Goal: Use online tool/utility: Utilize a website feature to perform a specific function

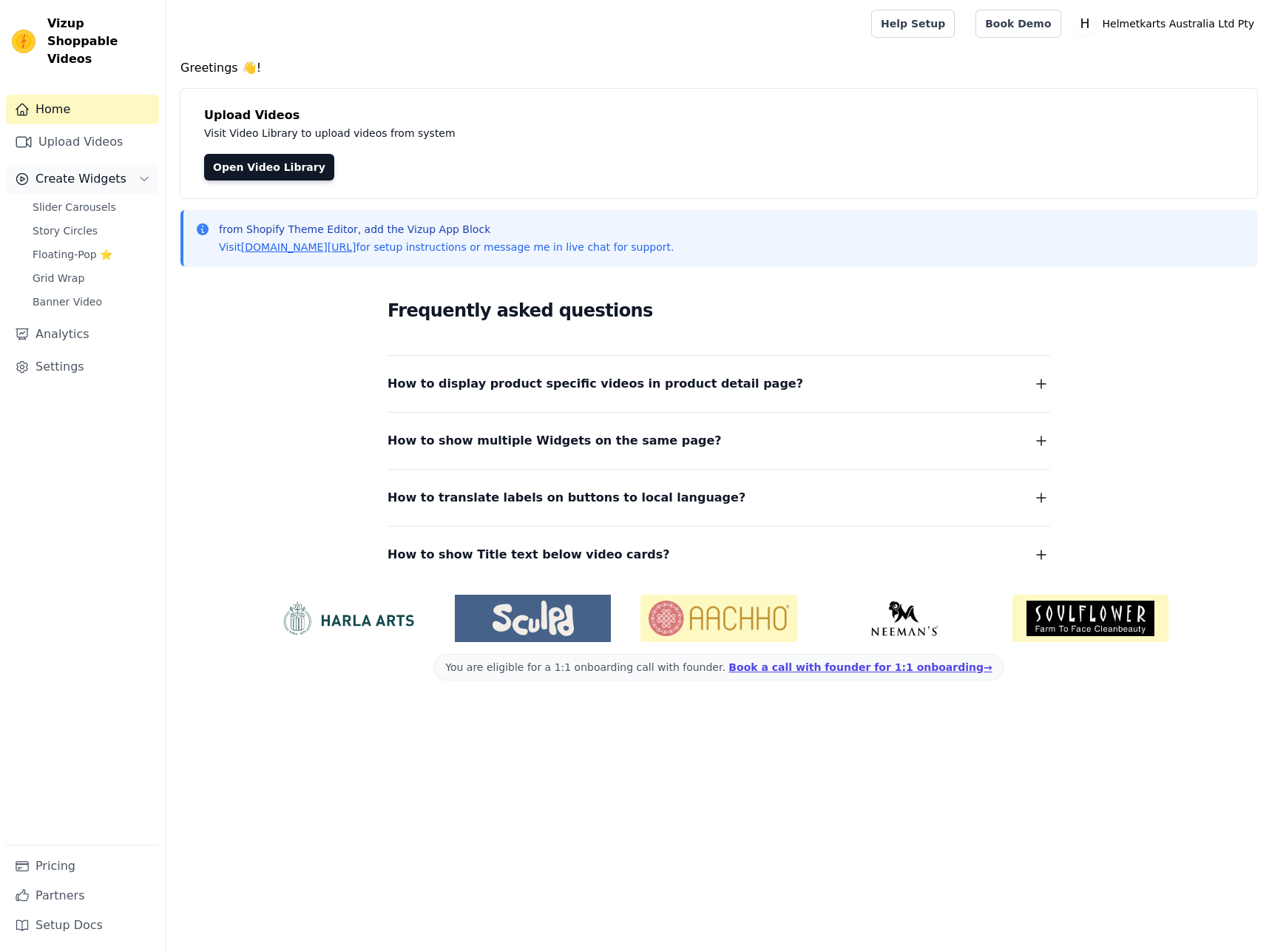
click at [100, 170] on span "Create Widgets" at bounding box center [80, 179] width 91 height 18
click at [142, 173] on icon "Sidebar" at bounding box center [144, 179] width 12 height 12
click at [273, 168] on link "Open Video Library" at bounding box center [269, 167] width 130 height 26
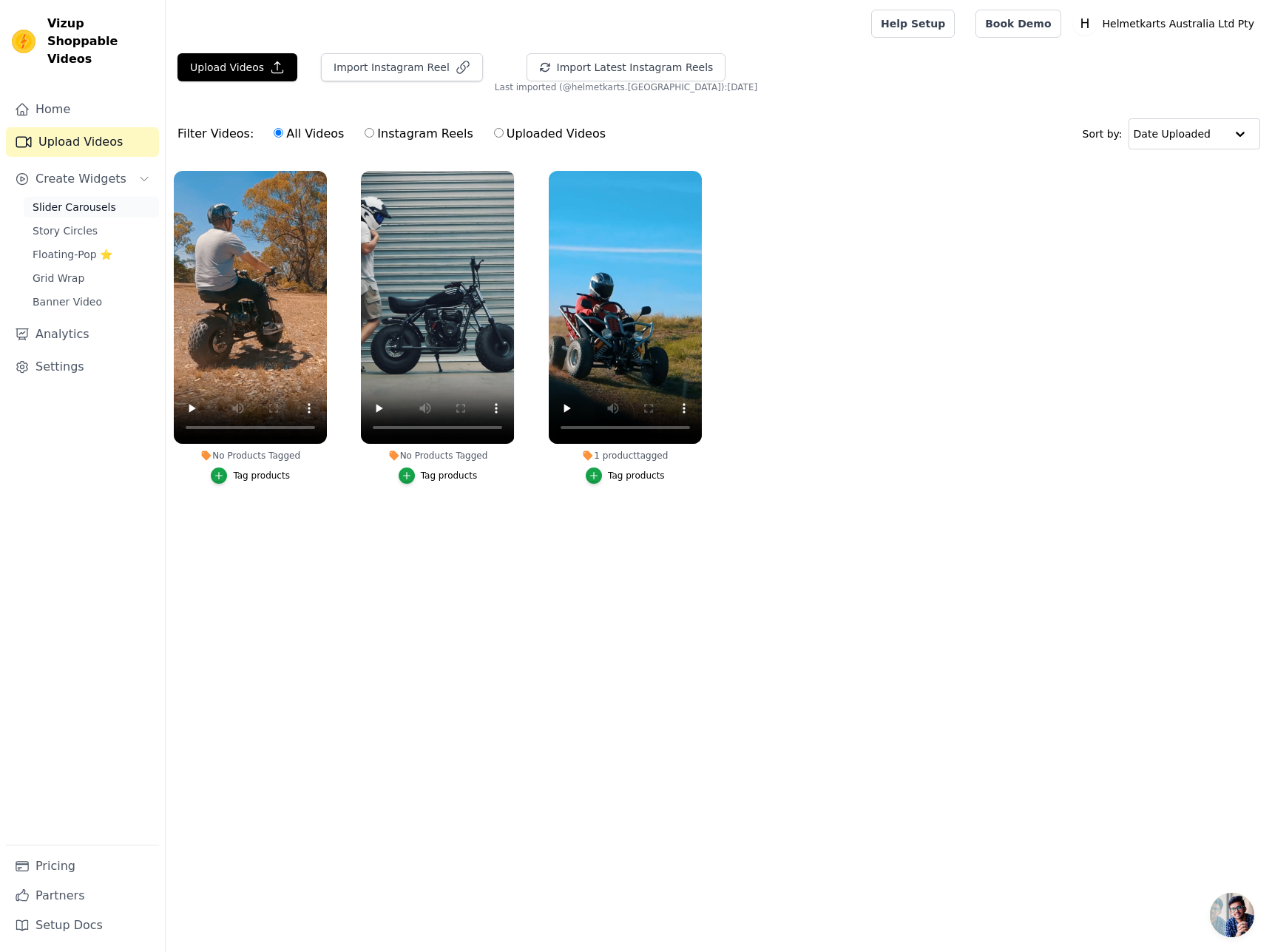
click at [86, 200] on span "Slider Carousels" at bounding box center [74, 207] width 83 height 15
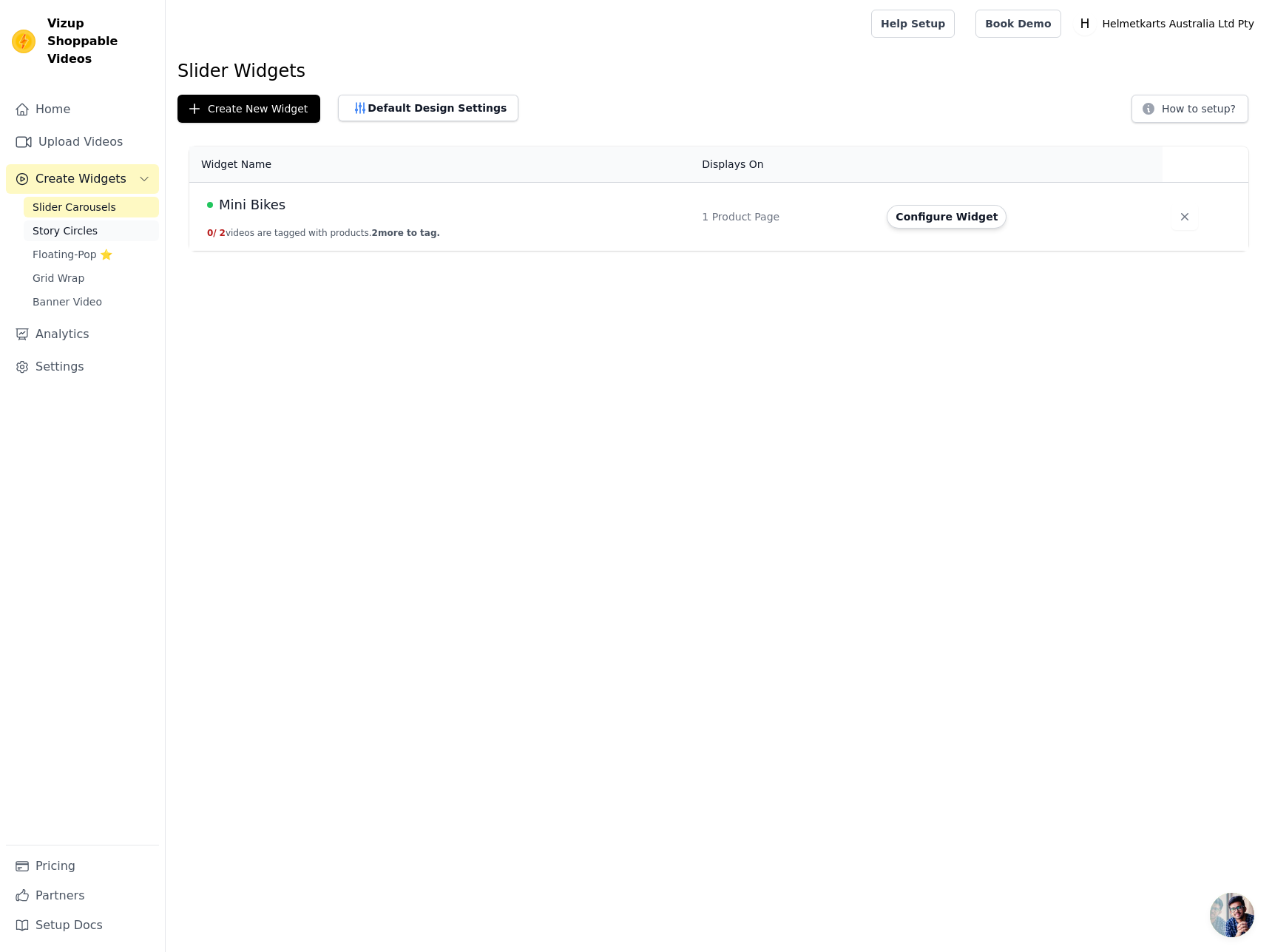
click at [61, 223] on span "Story Circles" at bounding box center [65, 231] width 65 height 15
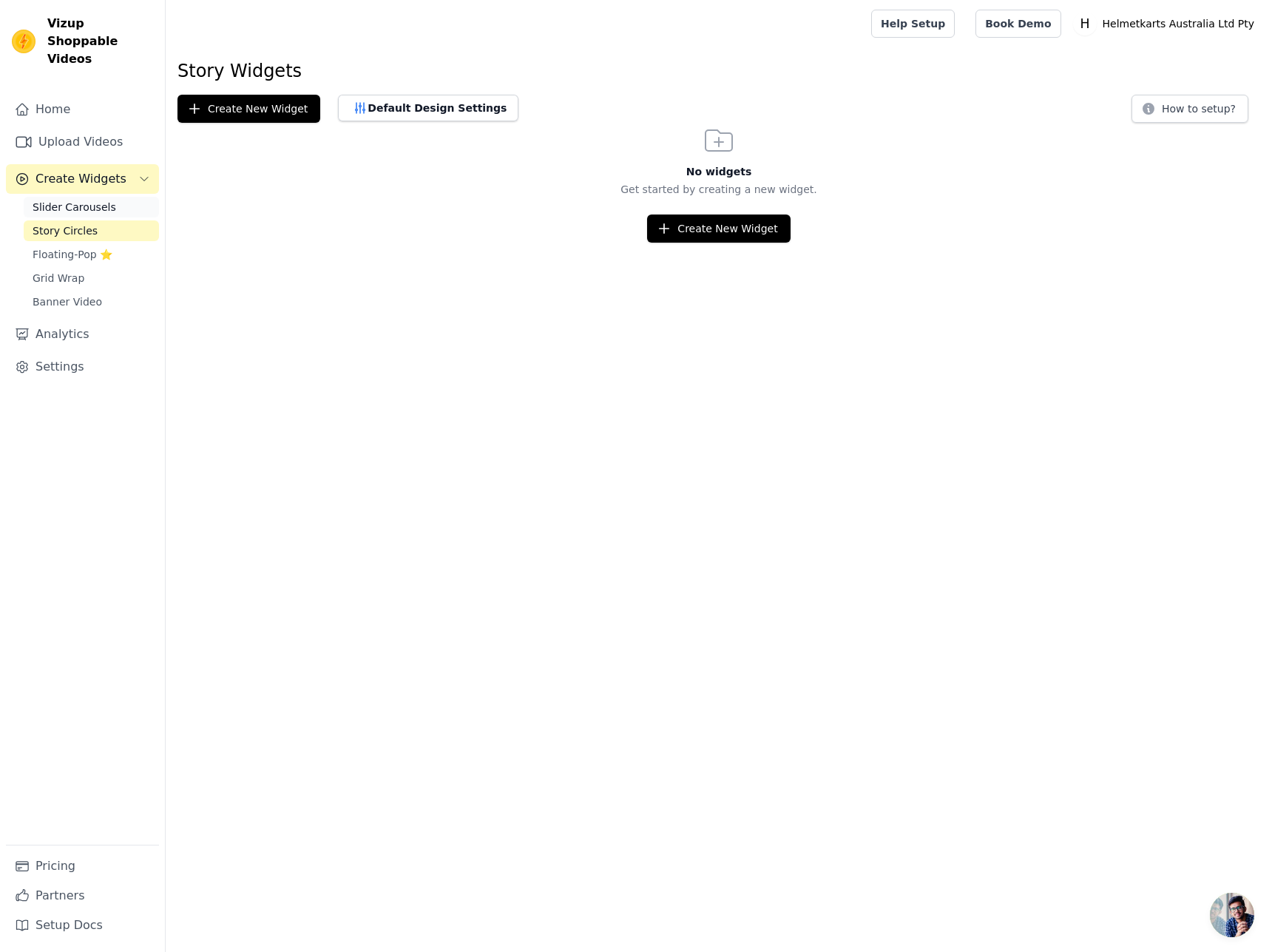
click at [86, 200] on span "Slider Carousels" at bounding box center [74, 207] width 83 height 15
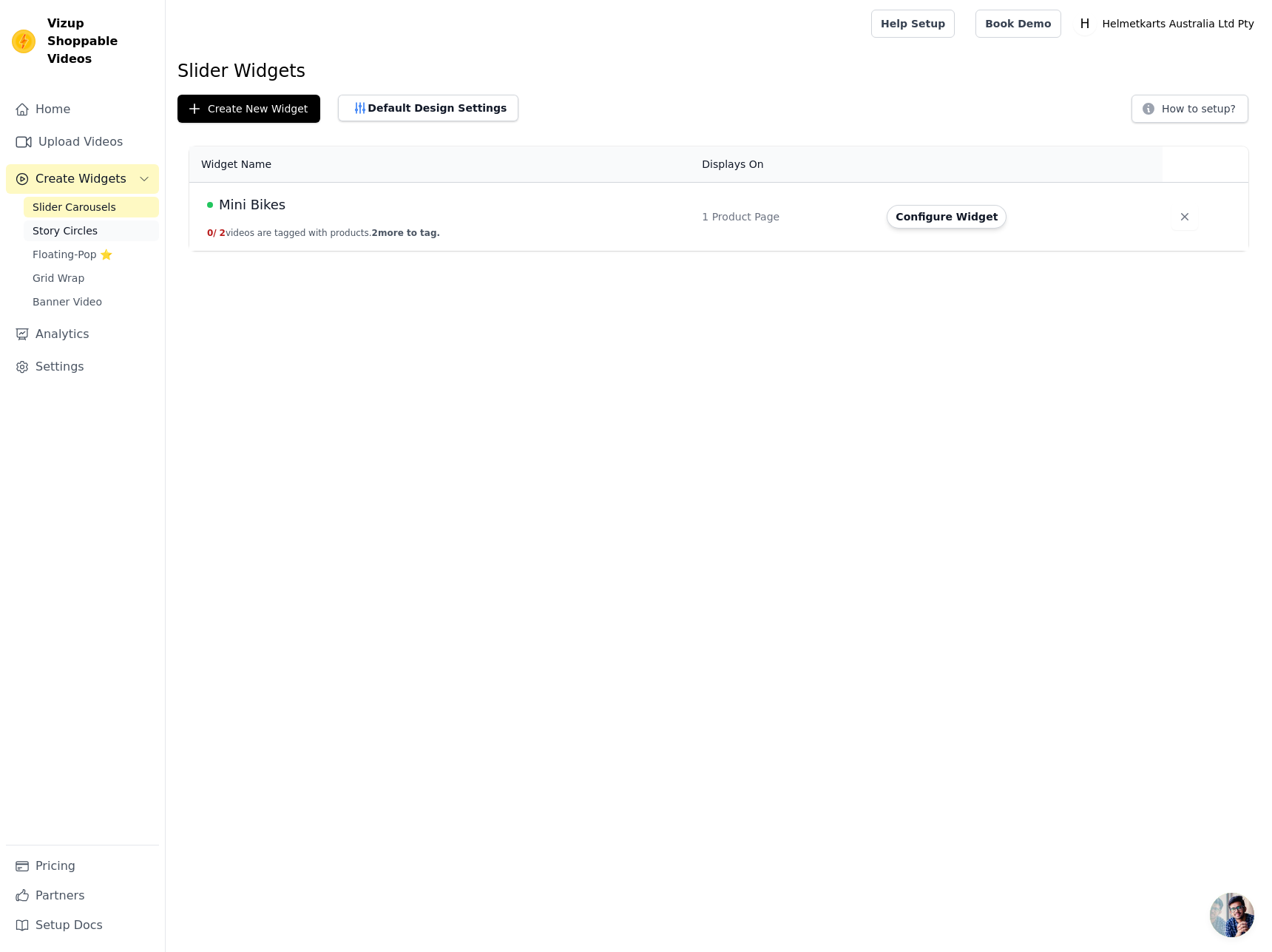
click at [64, 223] on span "Story Circles" at bounding box center [65, 231] width 65 height 15
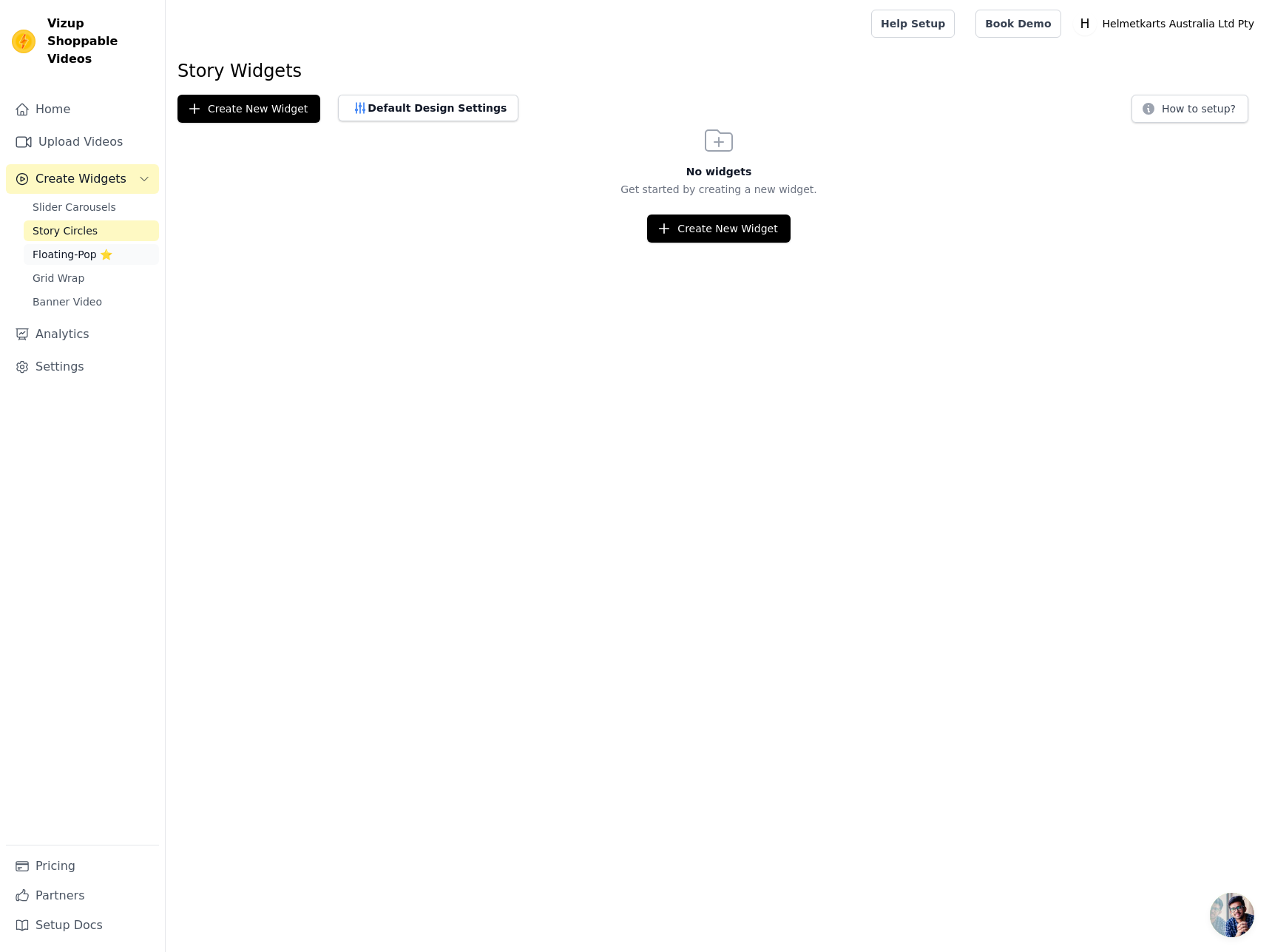
click at [71, 247] on span "Floating-Pop ⭐" at bounding box center [72, 255] width 80 height 15
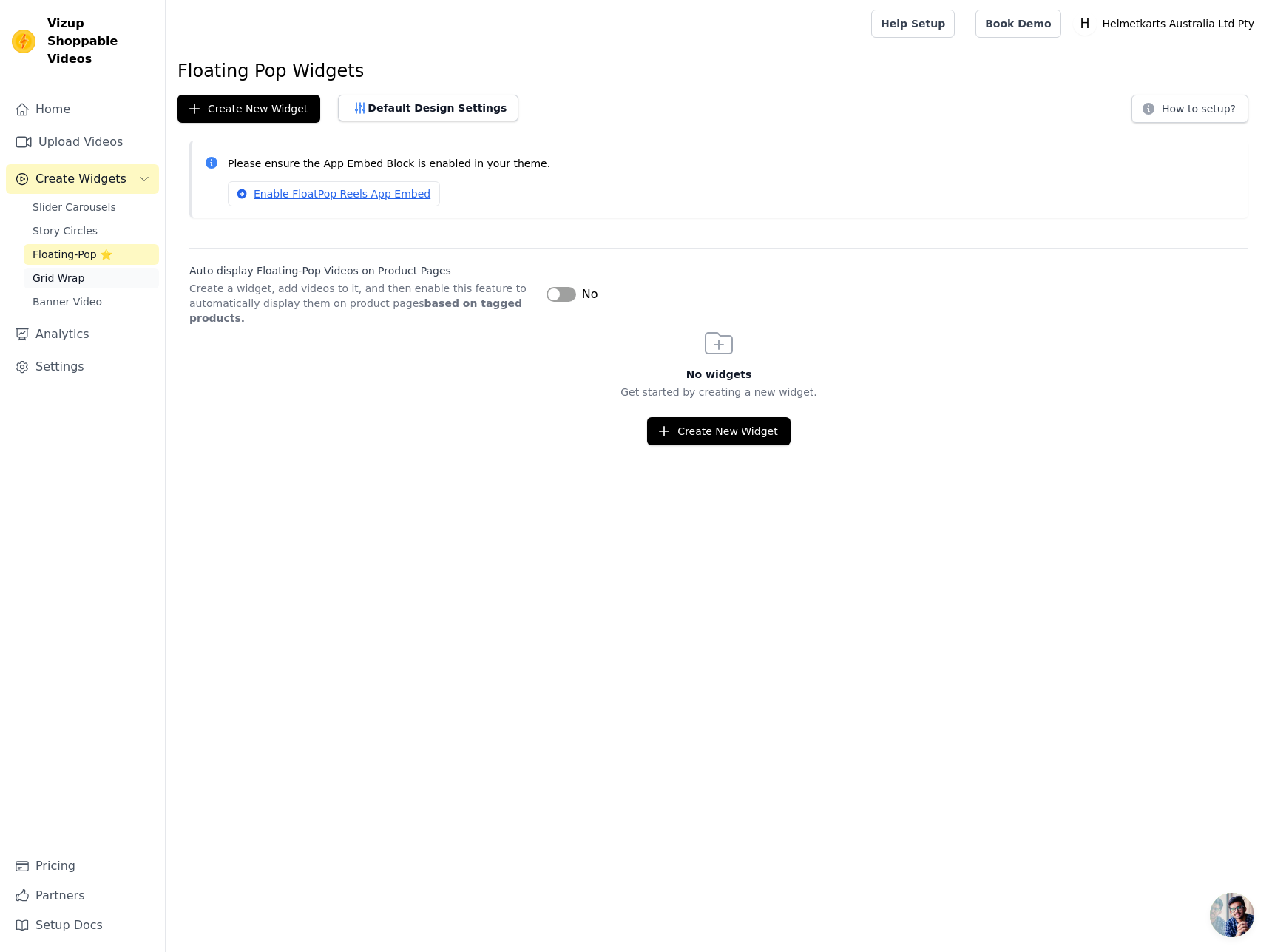
click at [76, 270] on span "Grid Wrap" at bounding box center [58, 278] width 52 height 15
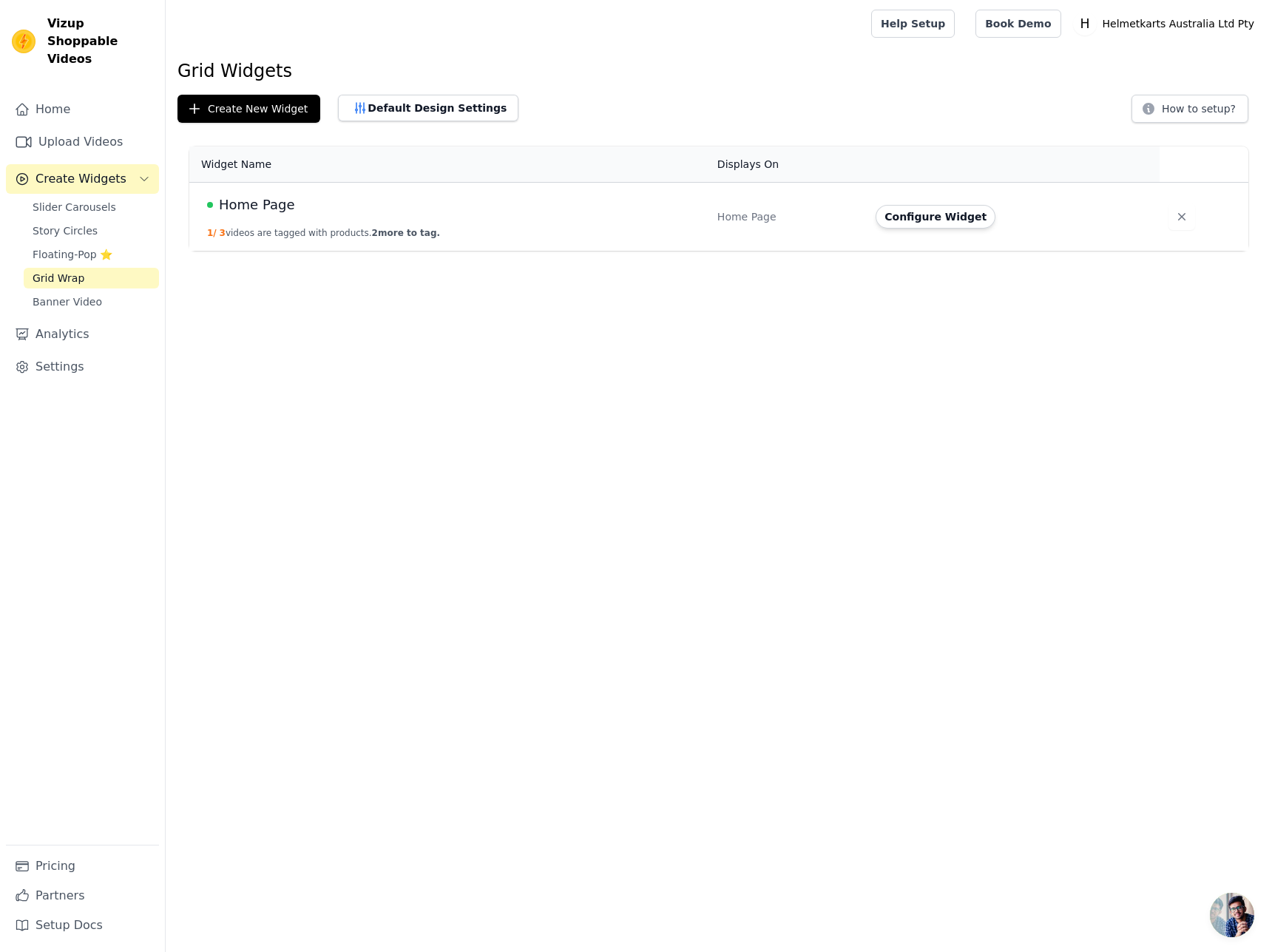
click at [637, 218] on td "Home Page 1 / 3 videos are tagged with products. 2 more to tag." at bounding box center [449, 217] width 519 height 69
click at [962, 216] on button "Configure Widget" at bounding box center [935, 216] width 119 height 23
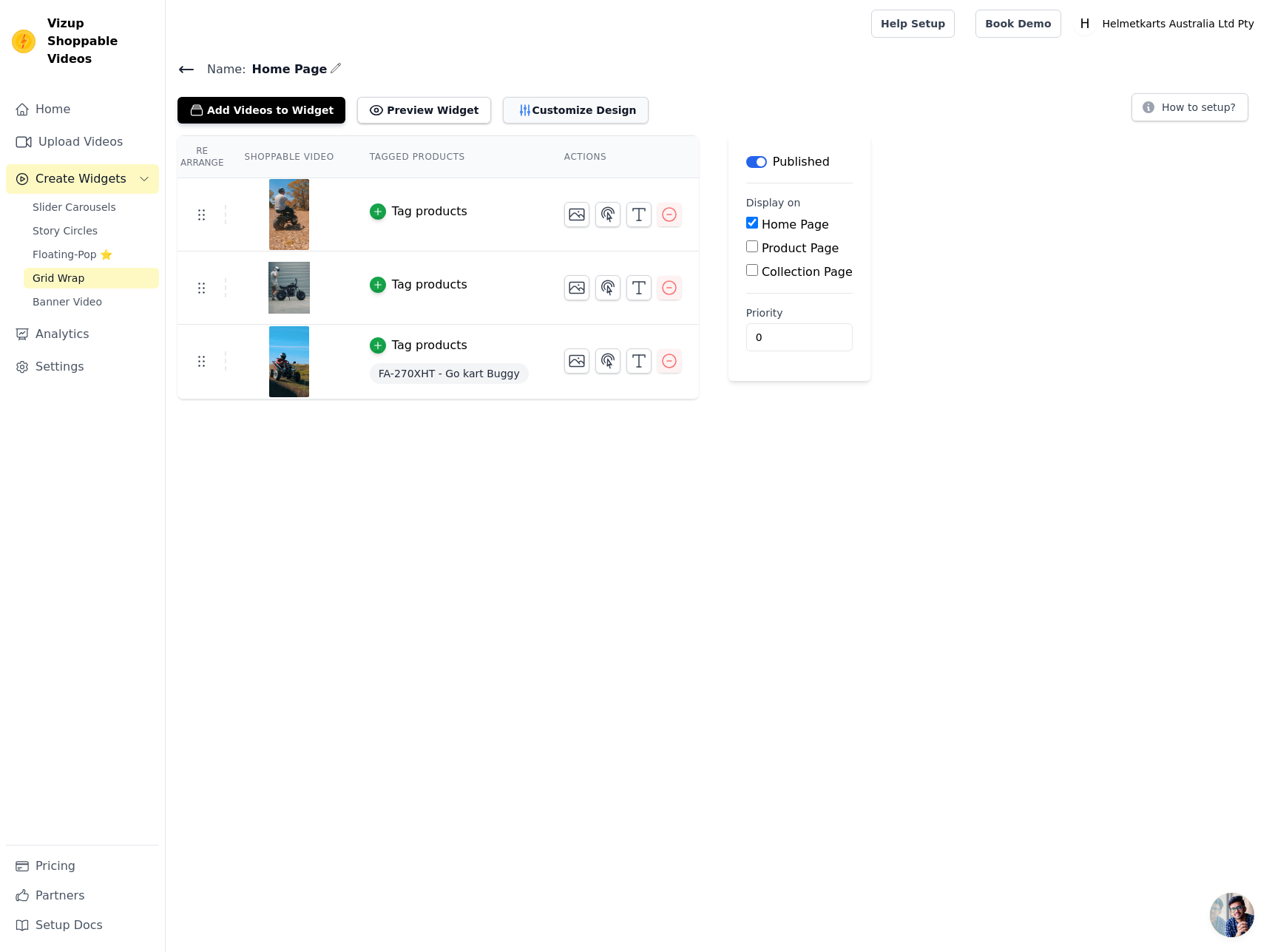
click at [512, 105] on button "Customize Design" at bounding box center [576, 110] width 146 height 26
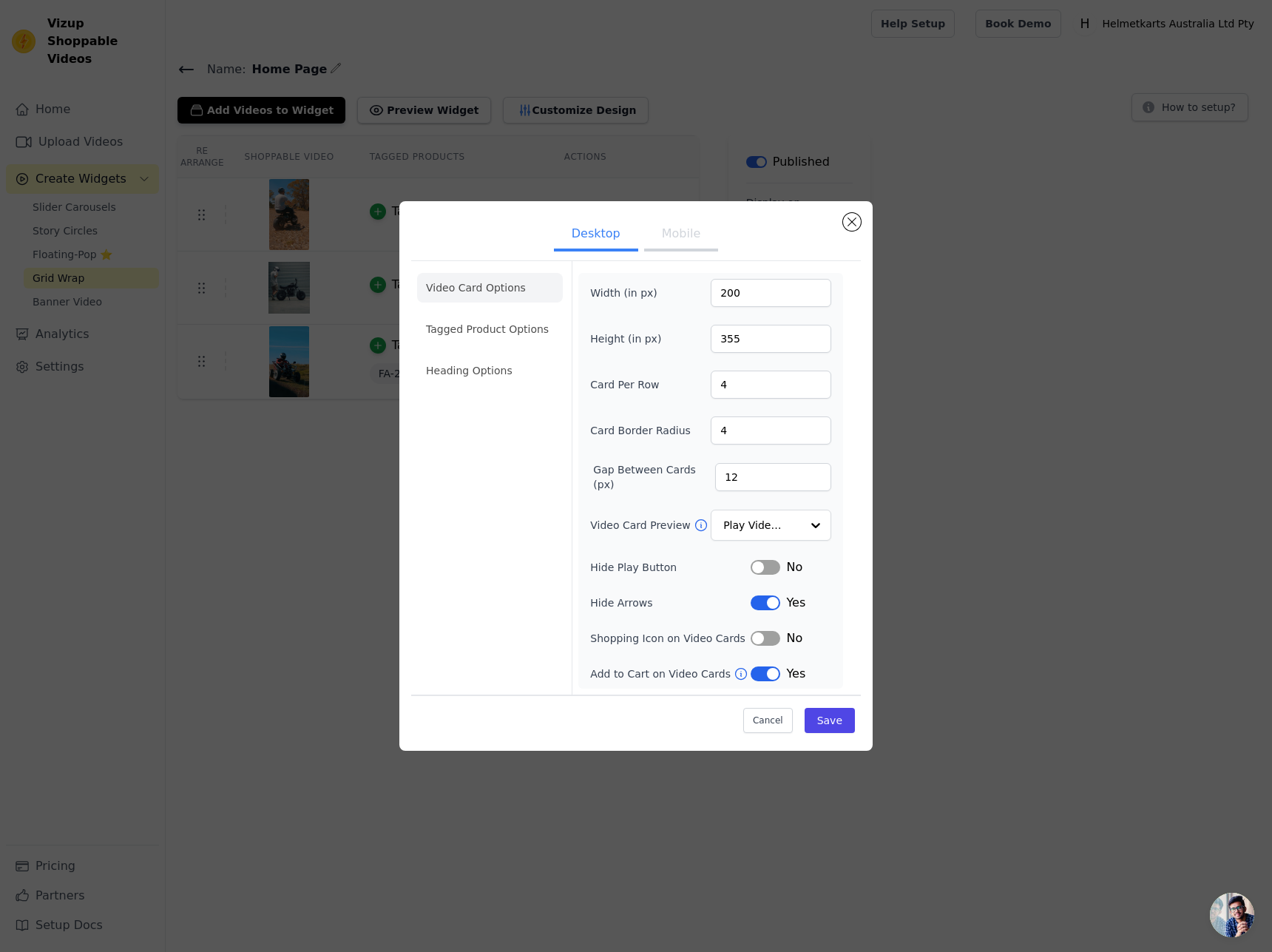
click at [687, 244] on button "Mobile" at bounding box center [681, 234] width 74 height 32
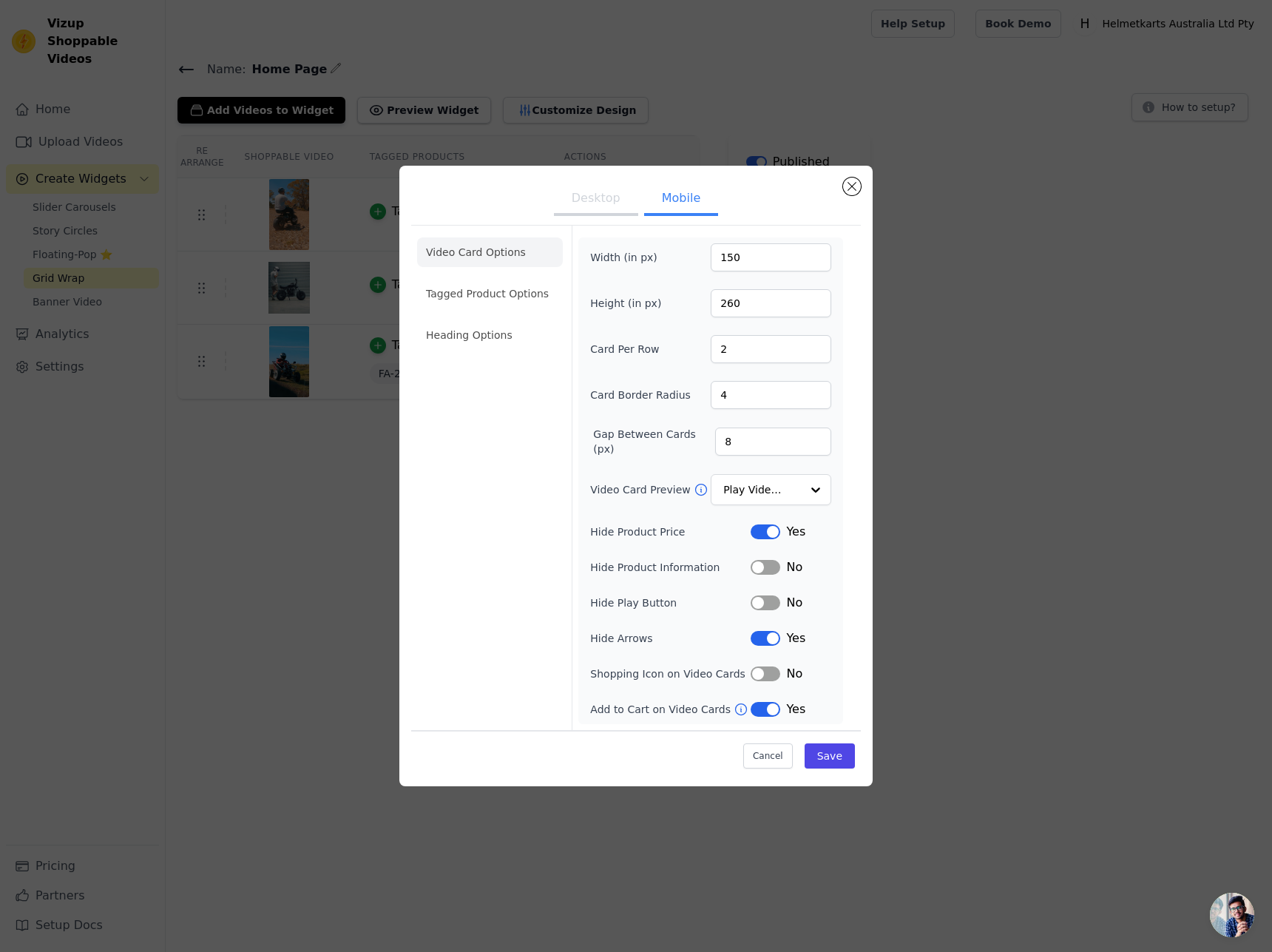
click at [857, 195] on ul "Desktop Mobile" at bounding box center [636, 199] width 449 height 44
click at [857, 192] on button "Close modal" at bounding box center [852, 186] width 18 height 18
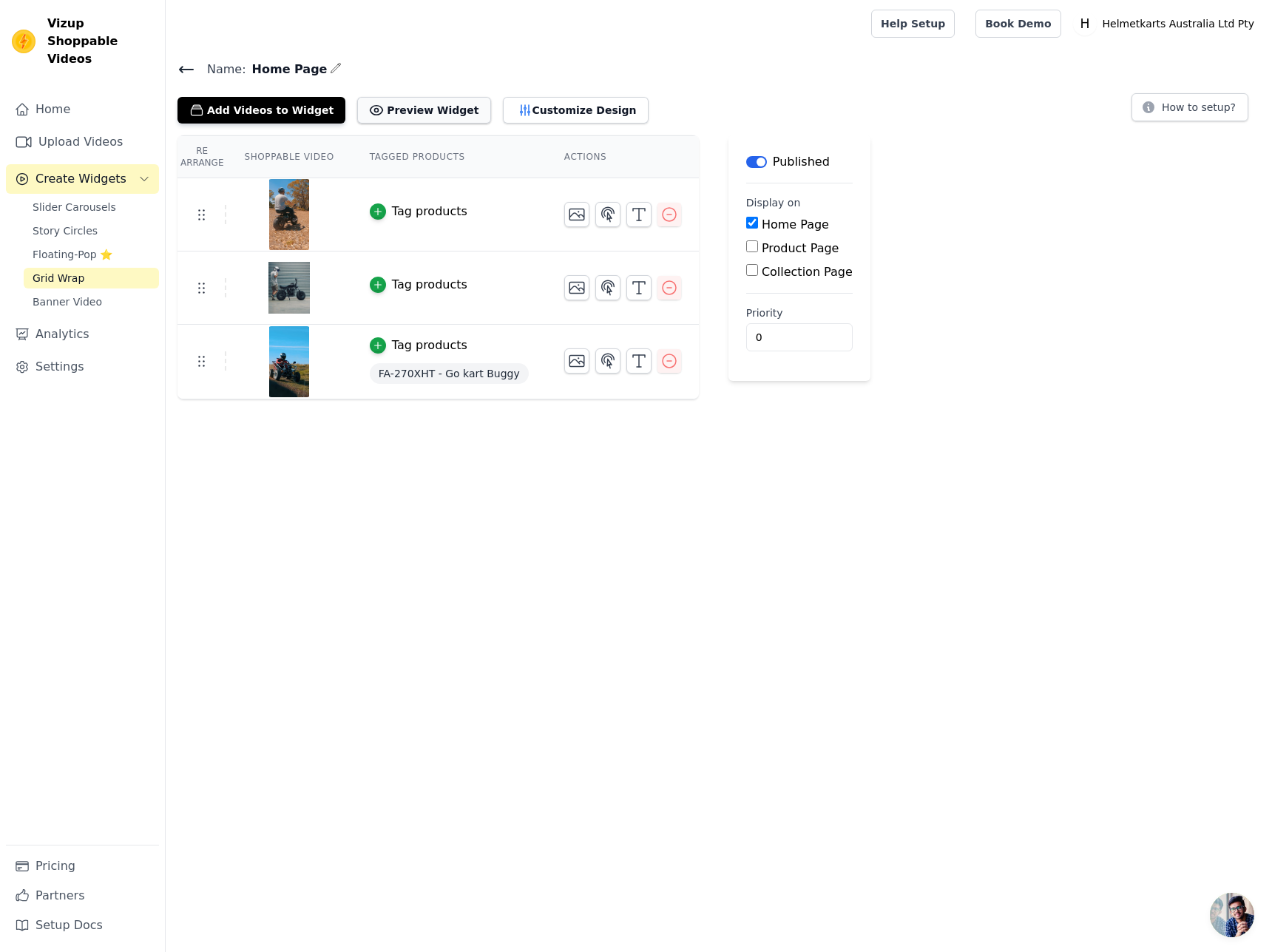
click at [437, 110] on button "Preview Widget" at bounding box center [423, 110] width 133 height 26
